Goal: Task Accomplishment & Management: Complete application form

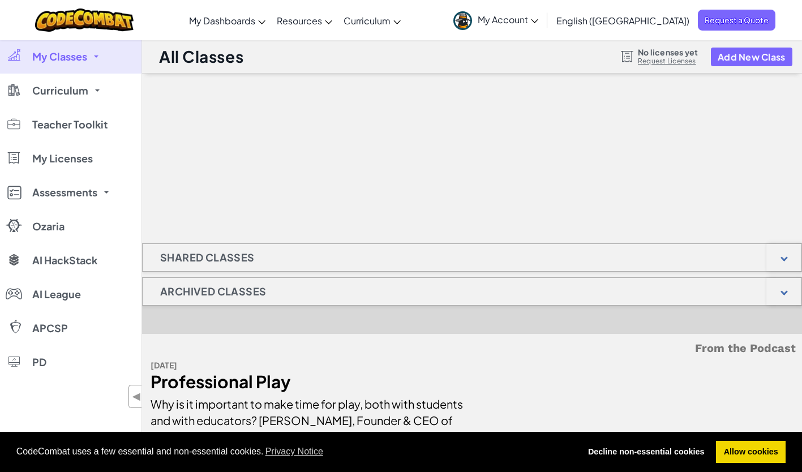
click at [538, 19] on icon at bounding box center [534, 21] width 7 height 4
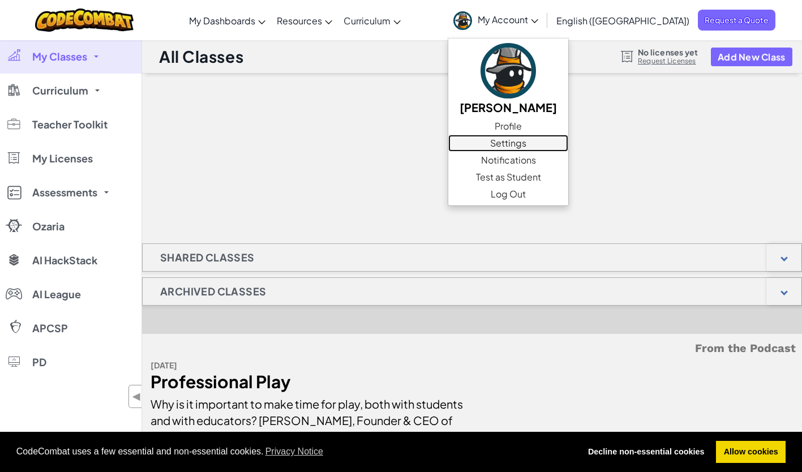
click at [548, 145] on link "Settings" at bounding box center [508, 143] width 120 height 17
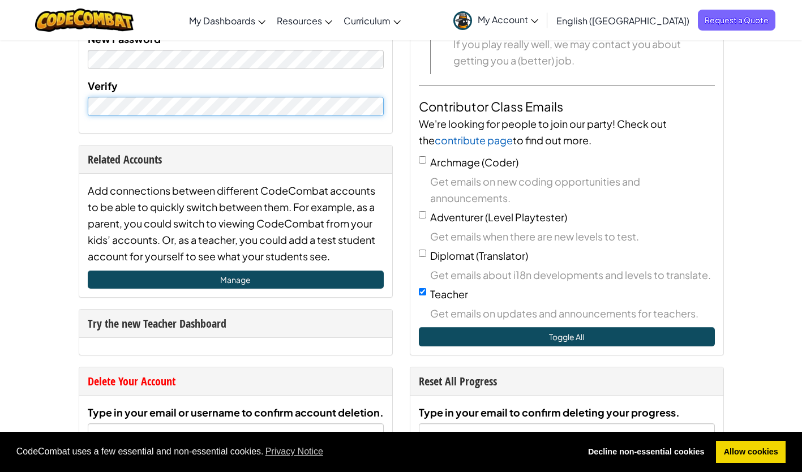
scroll to position [338, 0]
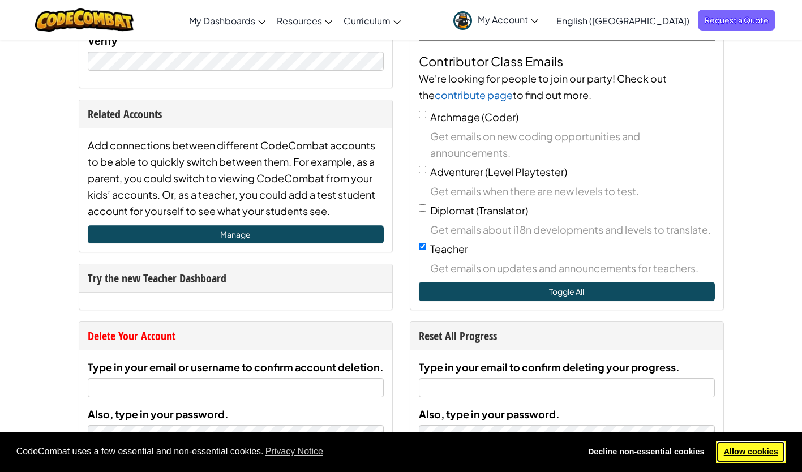
click at [749, 453] on link "Allow cookies" at bounding box center [751, 452] width 70 height 23
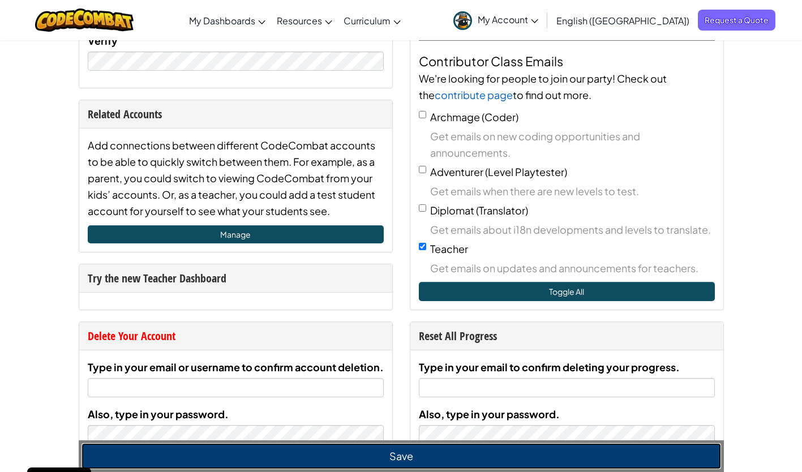
click at [379, 459] on button "Save" at bounding box center [401, 456] width 640 height 26
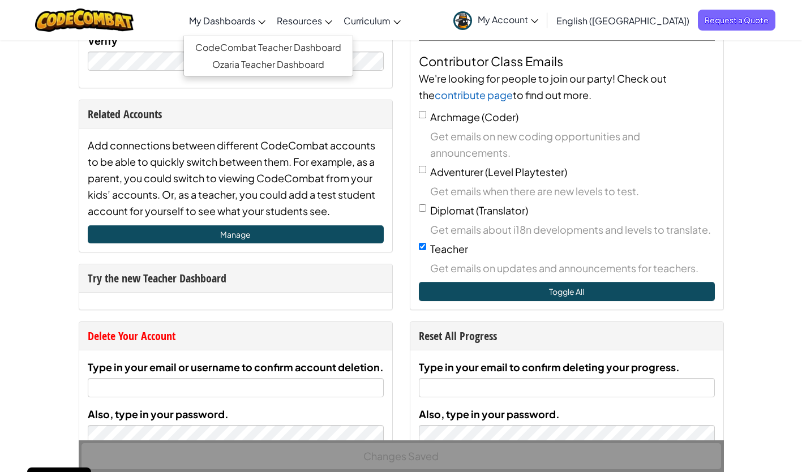
click at [255, 22] on span "My Dashboards" at bounding box center [222, 21] width 66 height 12
click at [276, 43] on link "CodeCombat Teacher Dashboard" at bounding box center [268, 47] width 169 height 17
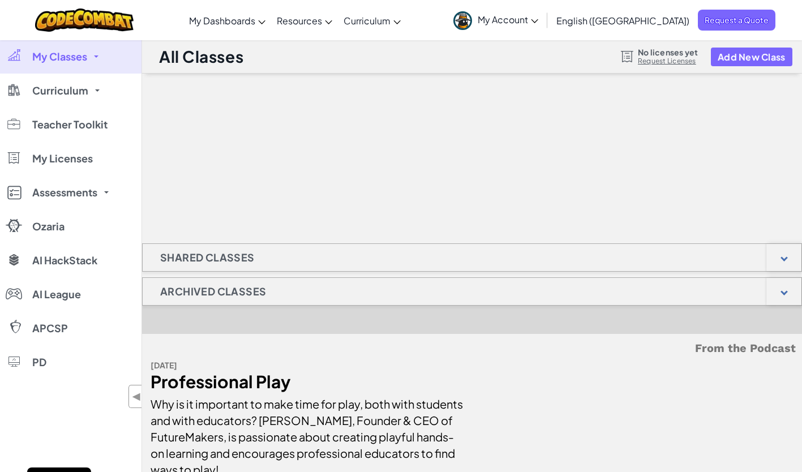
click at [84, 62] on span "My Classes" at bounding box center [59, 57] width 55 height 10
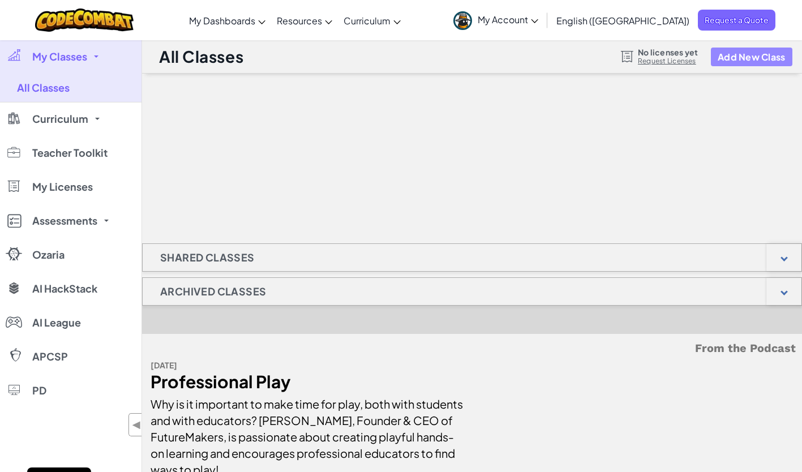
click at [735, 53] on button "Add New Class" at bounding box center [751, 57] width 81 height 19
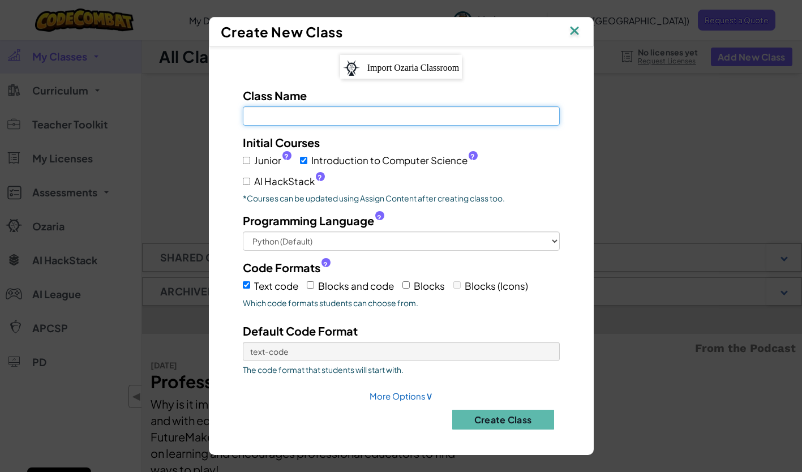
click at [434, 123] on input "Class Name Field is required" at bounding box center [401, 115] width 317 height 19
type input "5cm"
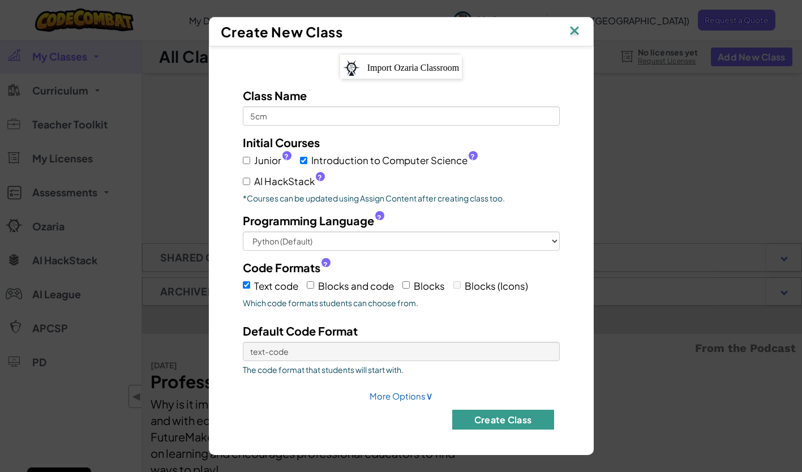
click at [499, 418] on button "Create Class" at bounding box center [503, 420] width 102 height 20
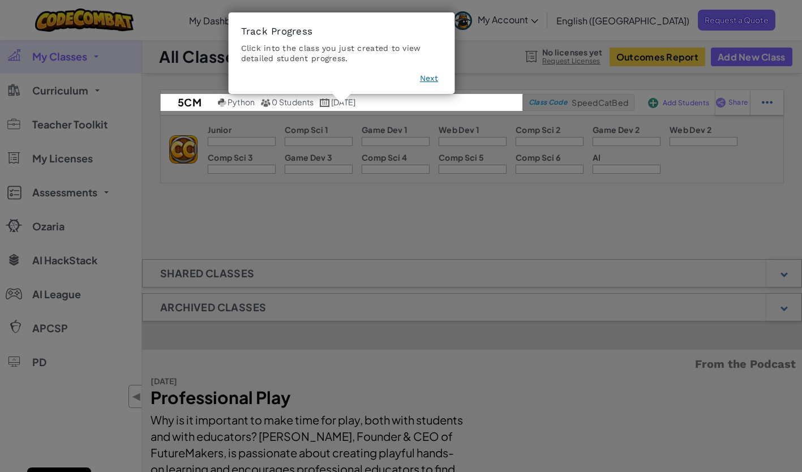
click at [206, 222] on icon at bounding box center [405, 236] width 810 height 472
click at [356, 74] on footer "Next" at bounding box center [341, 80] width 201 height 16
click at [431, 76] on button "Next" at bounding box center [429, 77] width 18 height 11
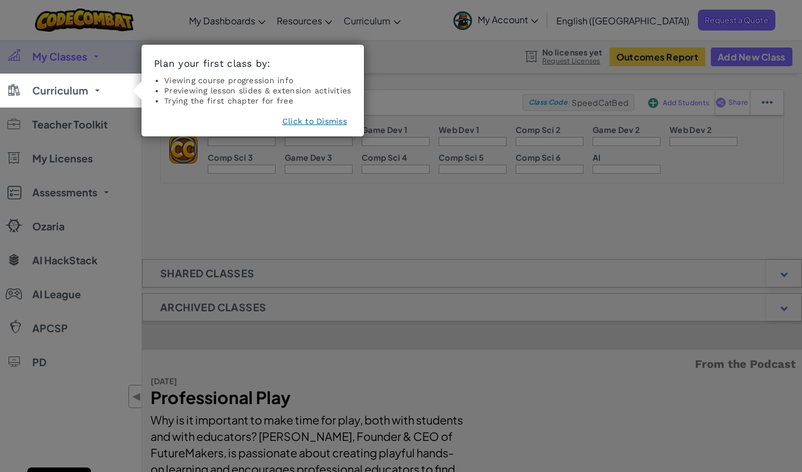
click at [431, 76] on icon at bounding box center [405, 236] width 810 height 472
click at [323, 118] on button "Click to Dismiss" at bounding box center [314, 120] width 65 height 11
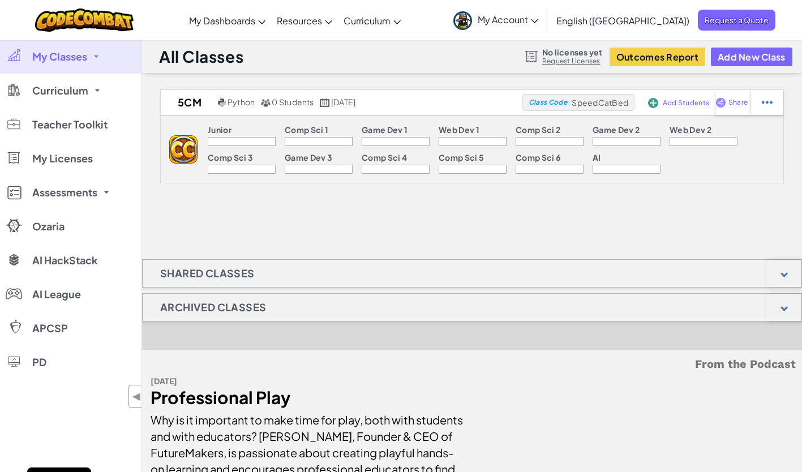
click at [593, 117] on div "Junior Comp Sci 1 Game Dev 1 Web Dev 1 Comp Sci 2 Game Dev 2 Web Dev 2 Comp Sci…" at bounding box center [491, 149] width 586 height 67
click at [671, 105] on span "Add Students" at bounding box center [686, 103] width 46 height 7
